Goal: Check status: Check status

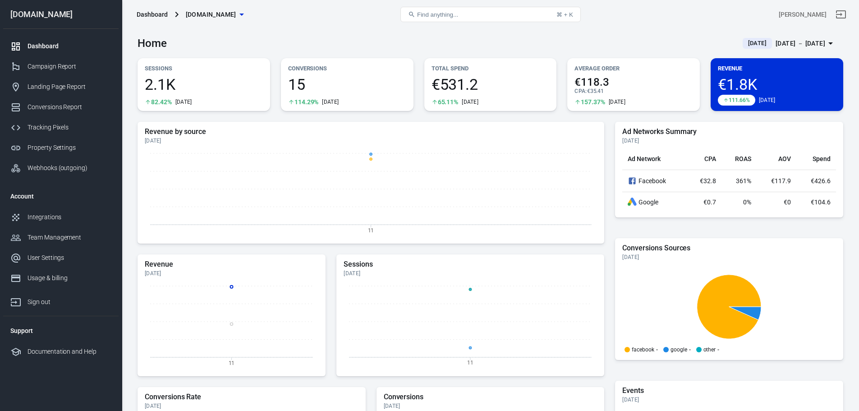
click at [816, 42] on div "[DATE] － [DATE]" at bounding box center [800, 43] width 50 height 11
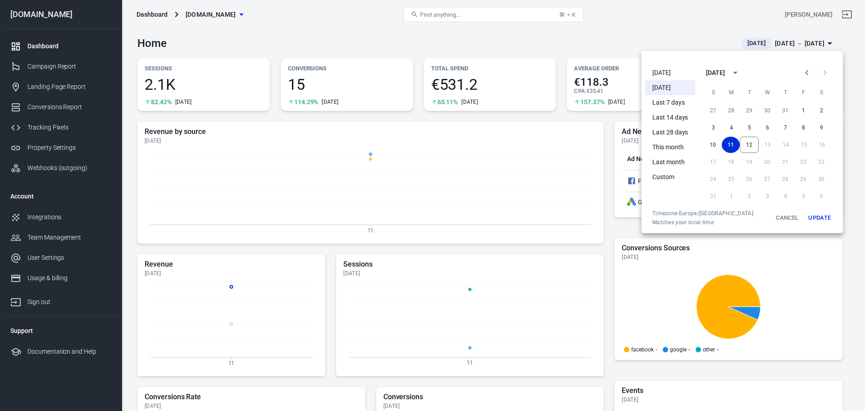
click at [679, 73] on li "[DATE]" at bounding box center [670, 72] width 50 height 15
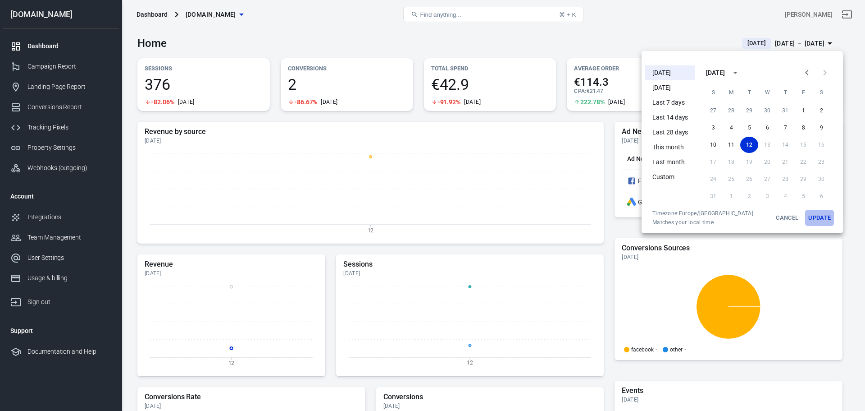
click at [820, 217] on button "Update" at bounding box center [819, 218] width 29 height 16
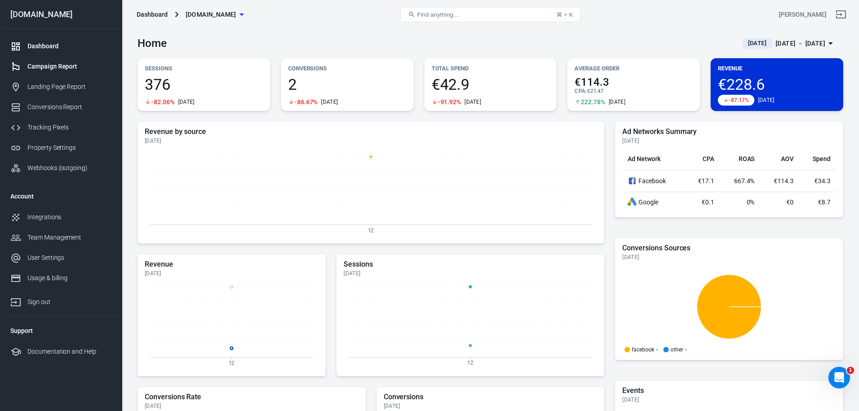
click at [62, 66] on div "Campaign Report" at bounding box center [69, 66] width 84 height 9
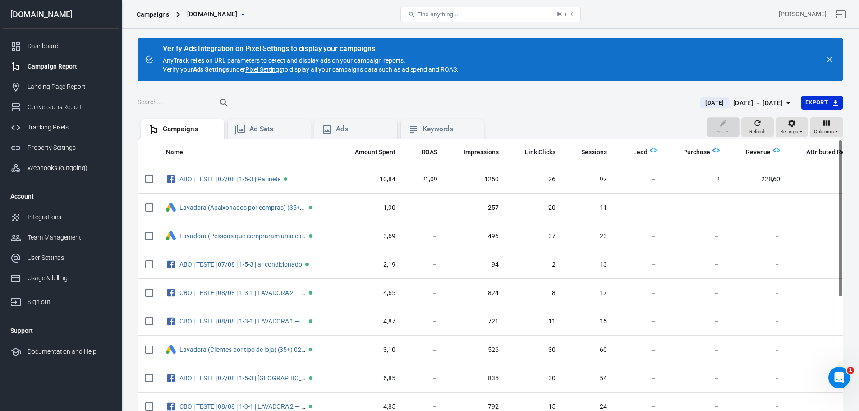
click at [733, 103] on div "[DATE] － [DATE]" at bounding box center [758, 102] width 50 height 11
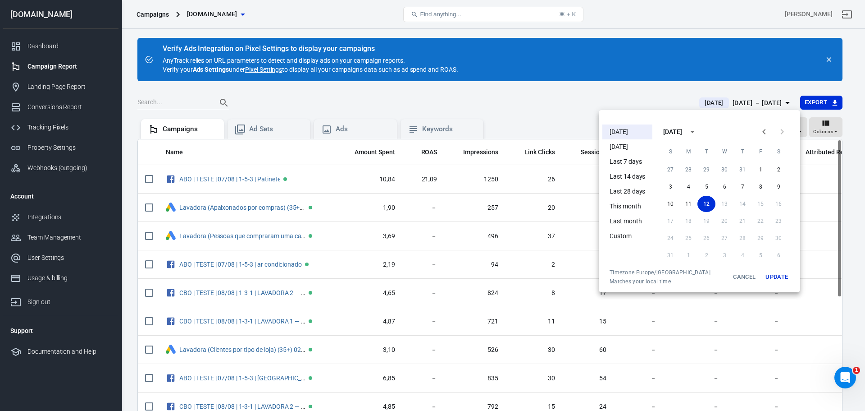
click at [638, 144] on li "[DATE]" at bounding box center [628, 146] width 50 height 15
click at [771, 277] on button "Update" at bounding box center [777, 277] width 29 height 16
